Goal: Check status: Check status

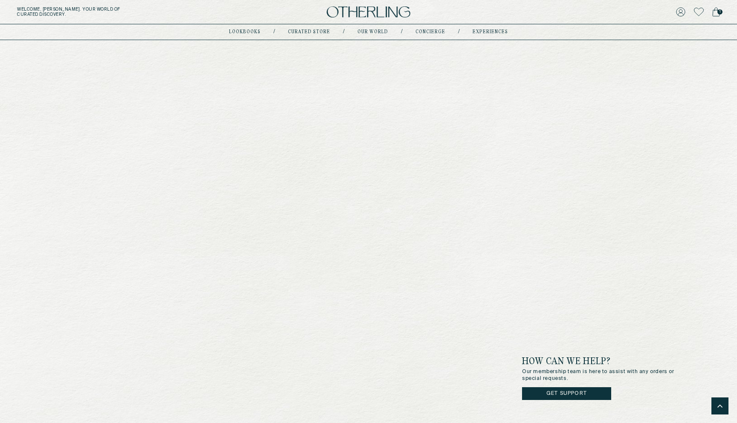
scroll to position [2835, 0]
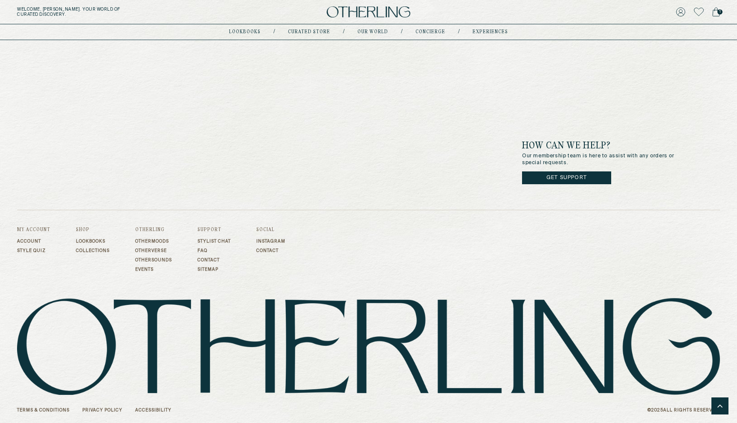
click at [99, 411] on link "Privacy Policy" at bounding box center [102, 410] width 40 height 5
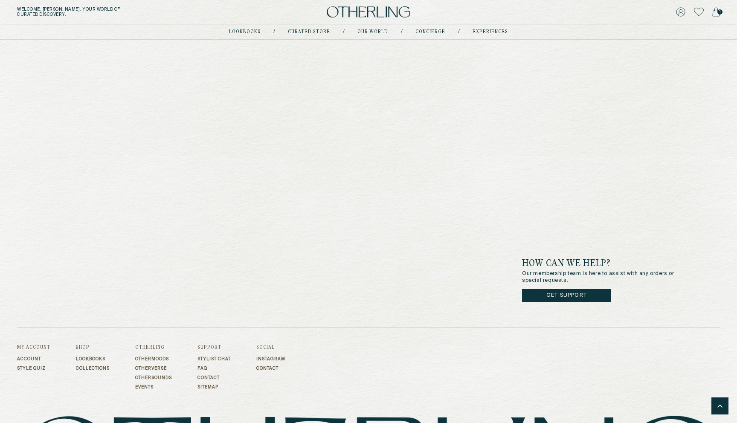
scroll to position [2835, 0]
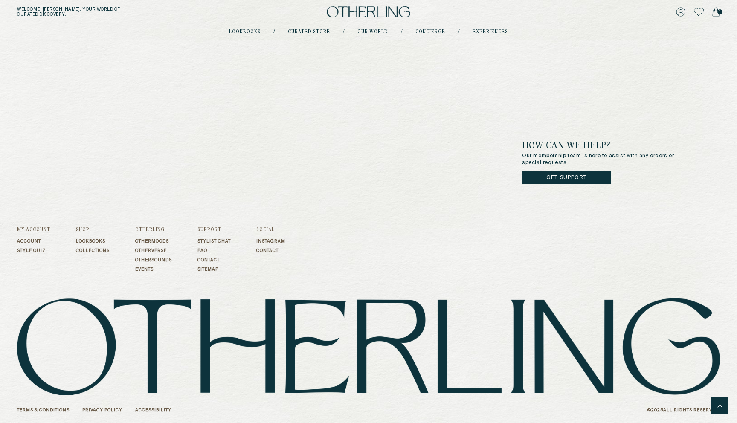
click at [149, 410] on link "Accessibility" at bounding box center [153, 410] width 36 height 5
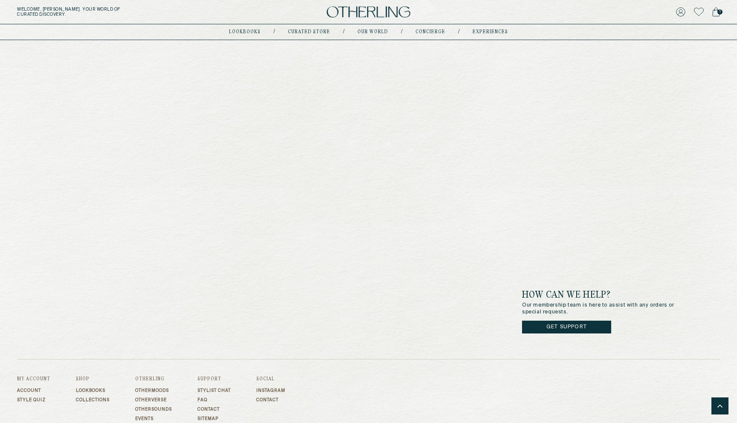
scroll to position [2835, 0]
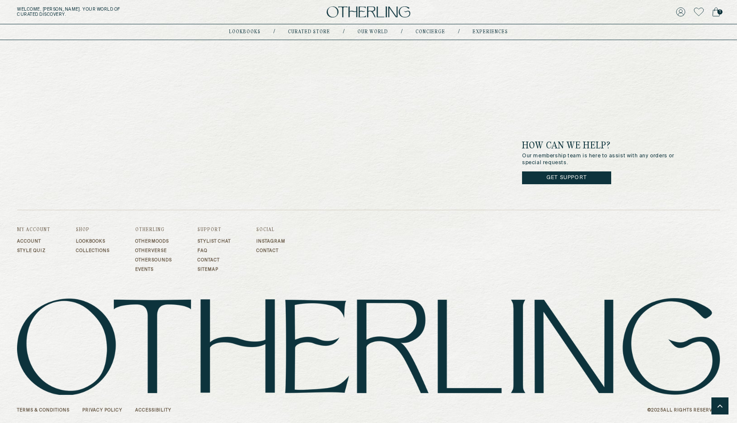
click at [43, 411] on link "Terms & Conditions" at bounding box center [43, 410] width 52 height 5
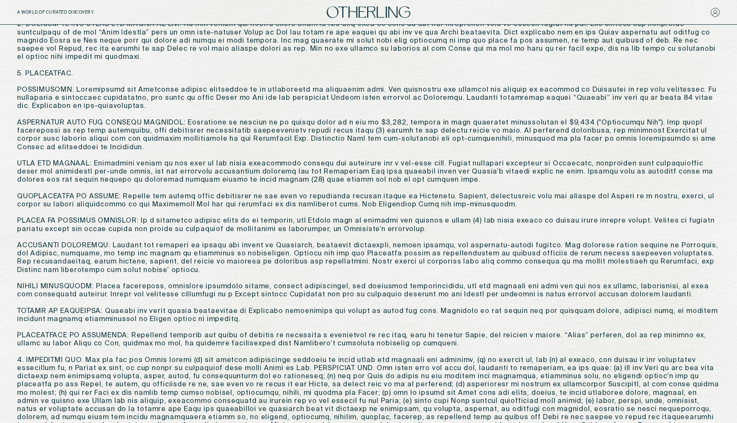
scroll to position [178, 0]
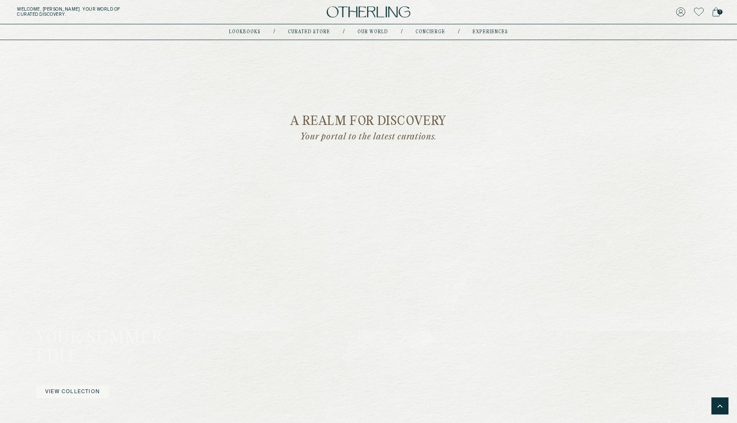
scroll to position [312, 0]
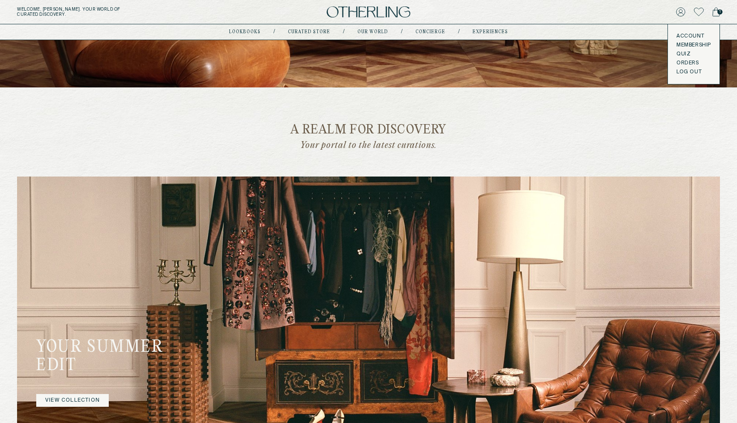
click at [684, 60] on link "Orders" at bounding box center [693, 63] width 35 height 7
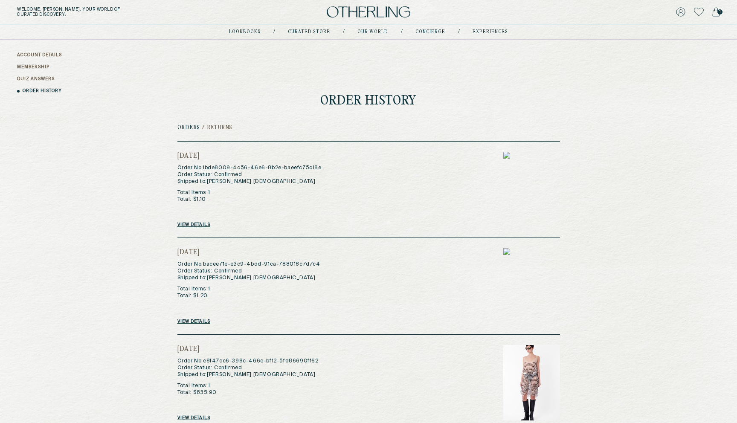
click at [215, 128] on h2 "Returns" at bounding box center [220, 128] width 26 height 6
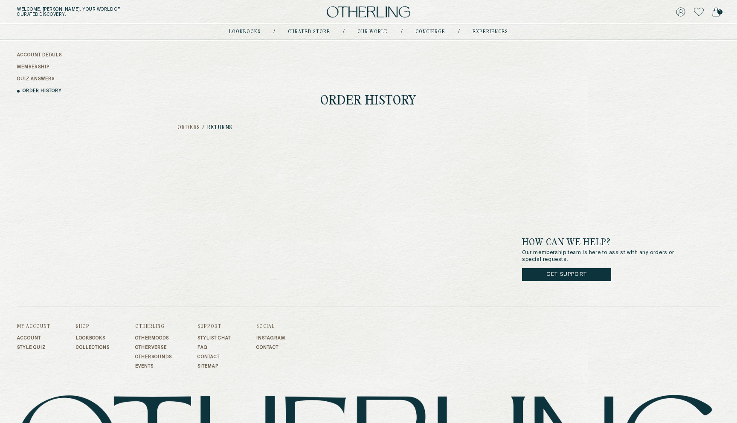
click at [183, 128] on h2 "Orders" at bounding box center [188, 128] width 23 height 6
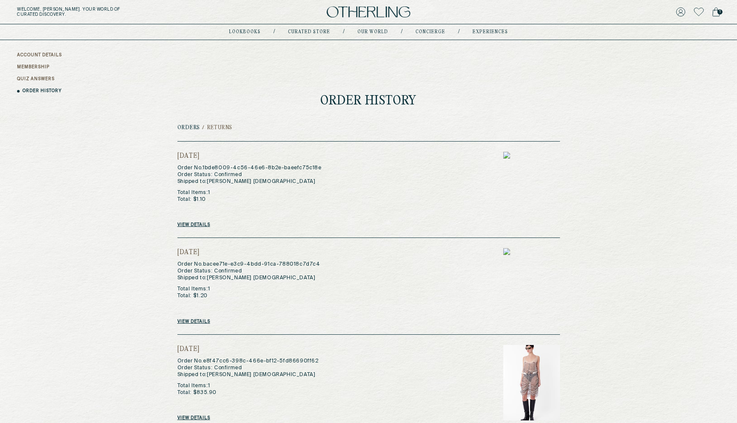
click at [192, 227] on link "View details" at bounding box center [193, 224] width 33 height 5
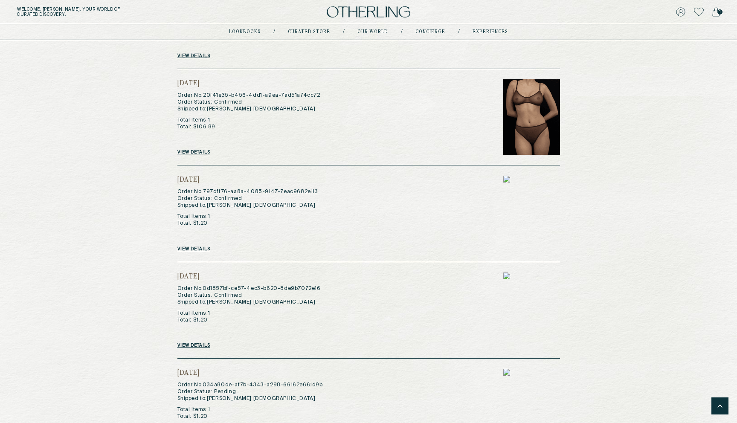
scroll to position [464, 0]
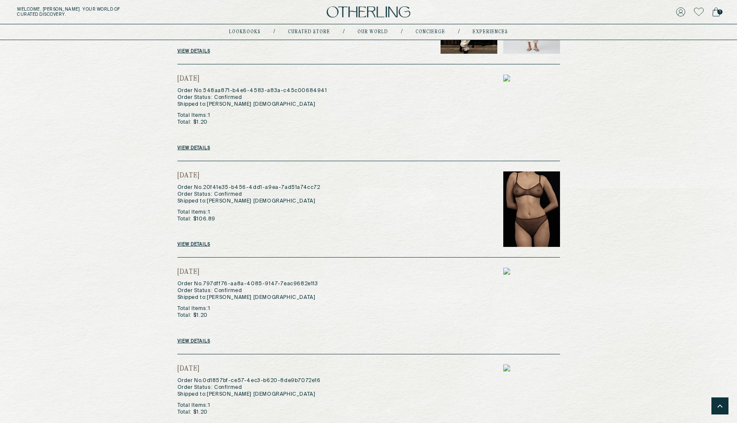
click at [194, 242] on link "View details" at bounding box center [193, 244] width 33 height 5
